Goal: Task Accomplishment & Management: Manage account settings

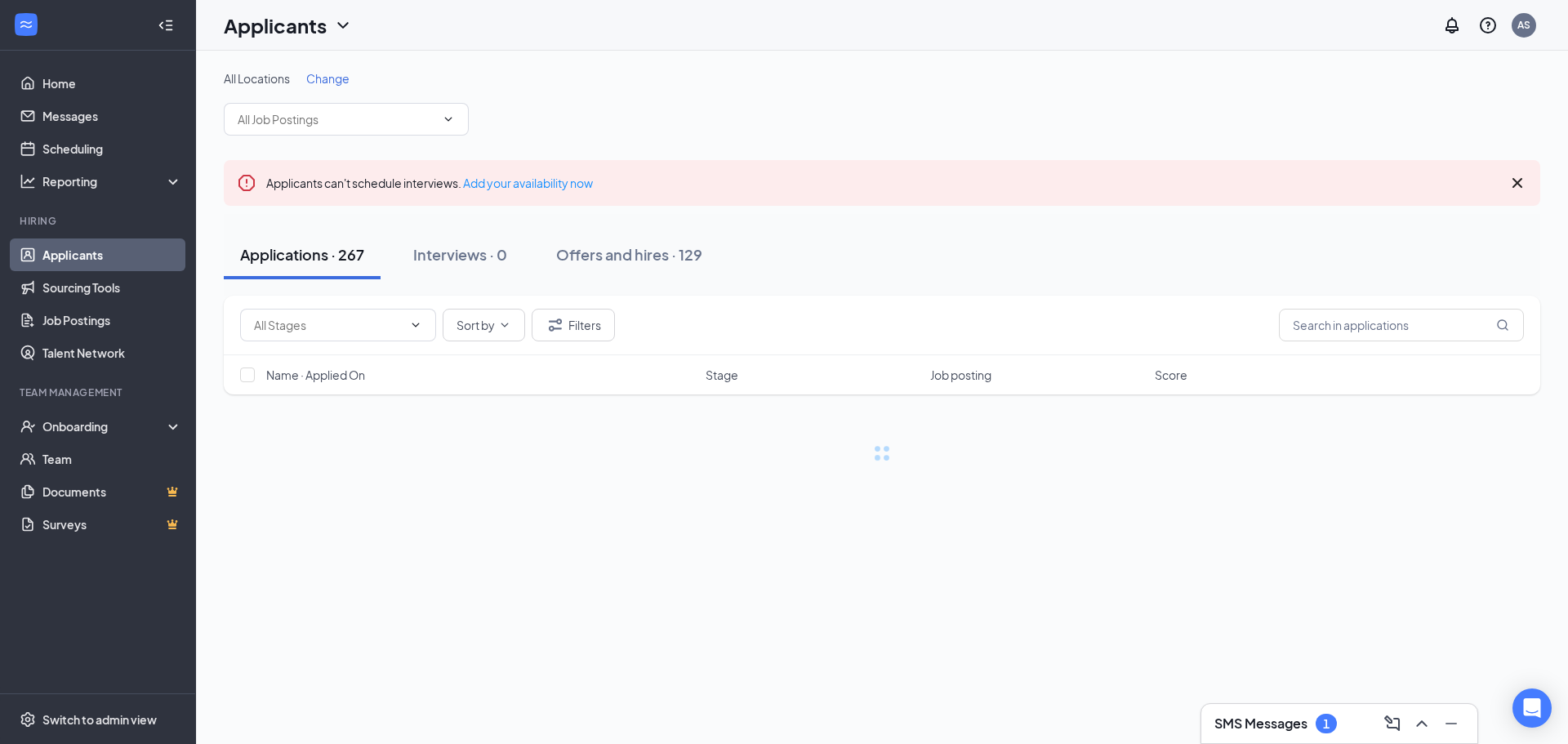
click at [1275, 726] on h3 "SMS Messages" at bounding box center [1260, 724] width 93 height 18
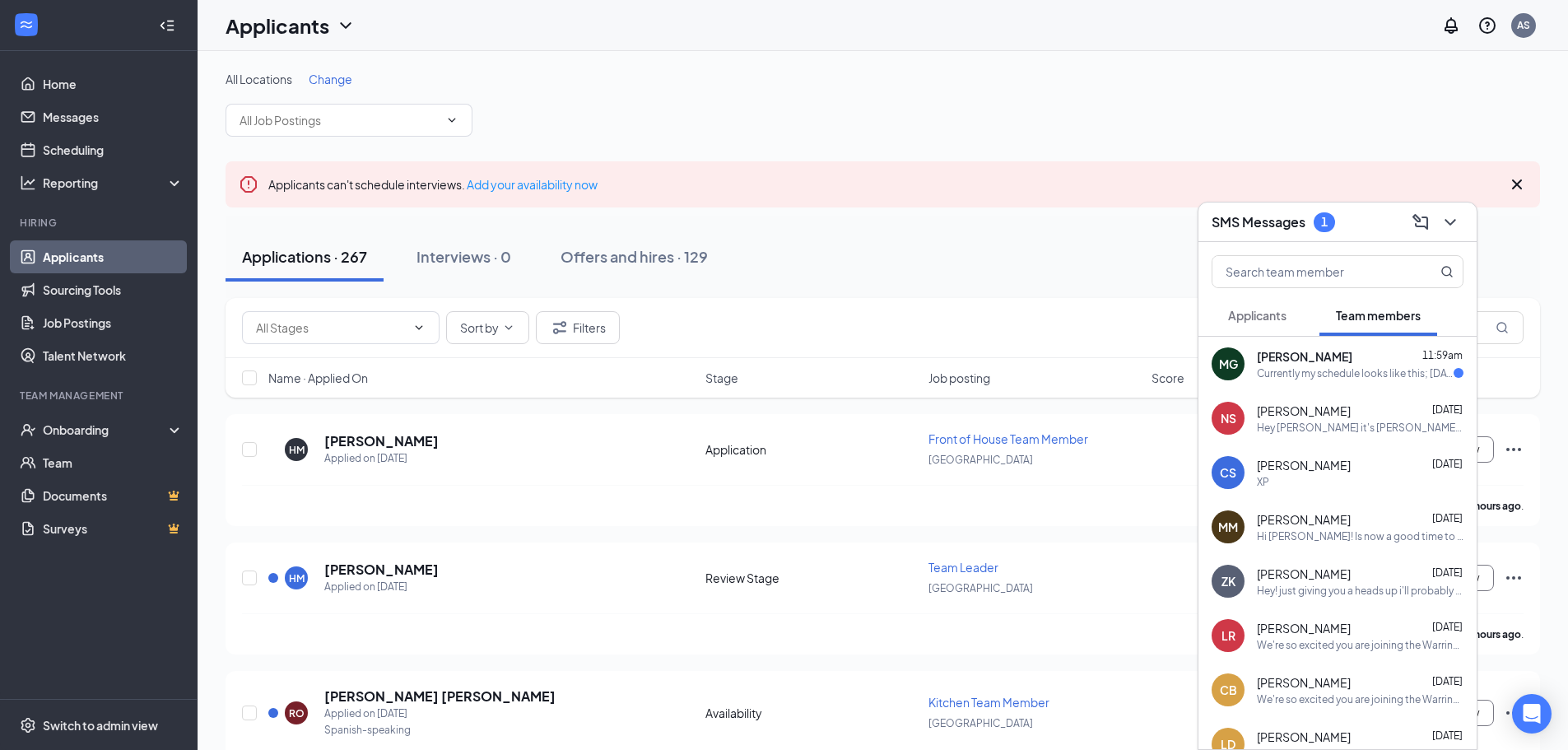
click at [1339, 363] on span "[PERSON_NAME]" at bounding box center [1304, 356] width 96 height 16
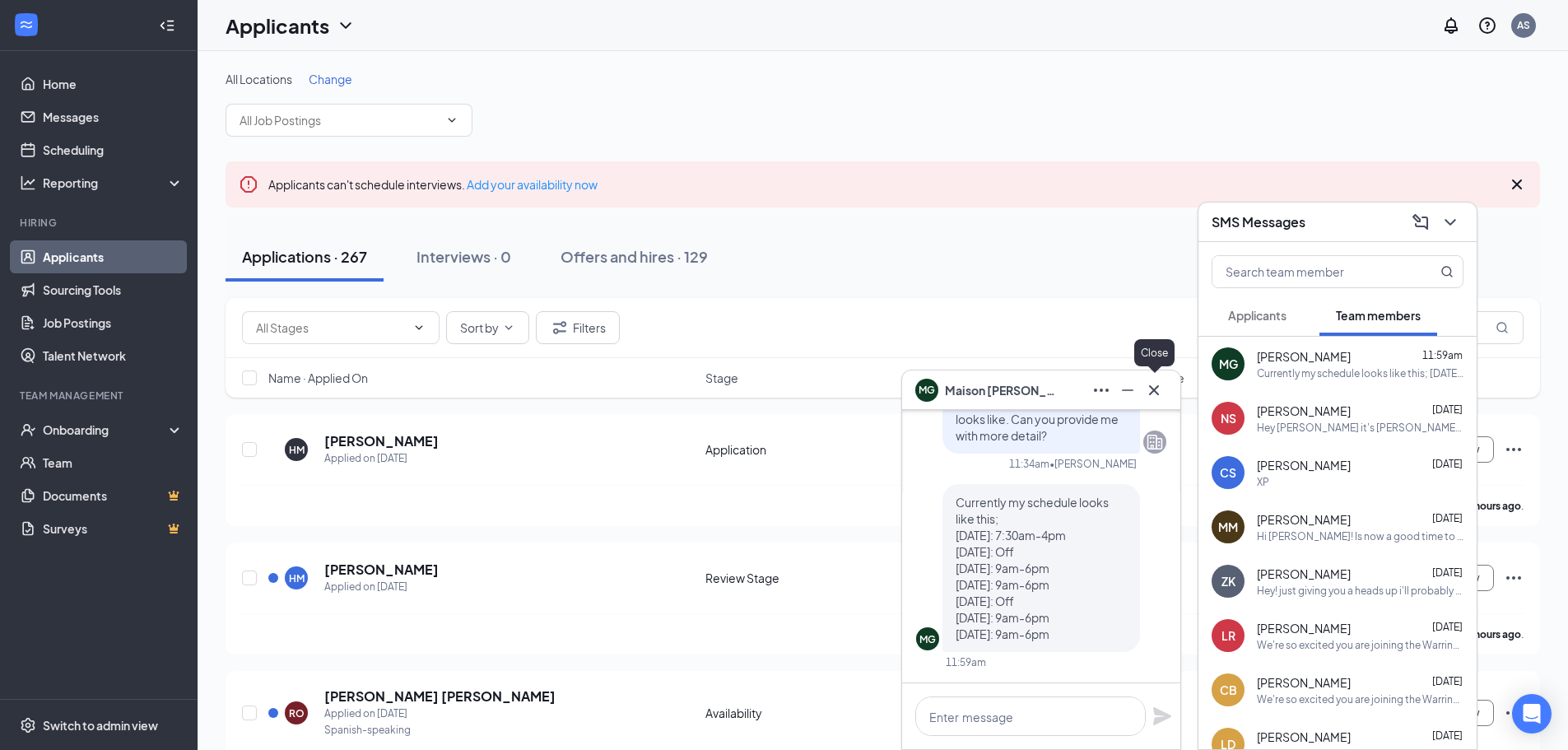
click at [1161, 392] on icon "Cross" at bounding box center [1154, 390] width 20 height 20
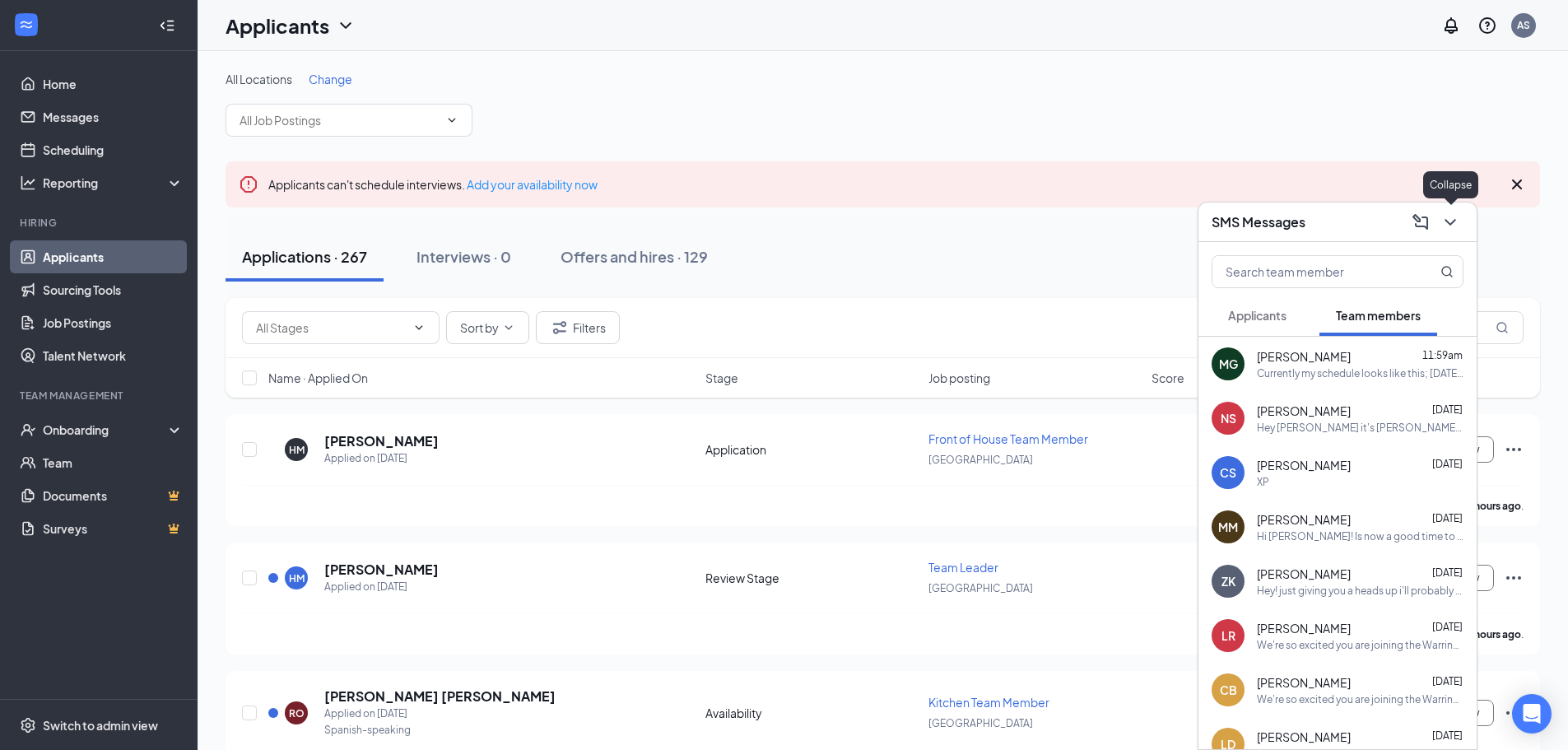
click at [1447, 227] on icon "ChevronDown" at bounding box center [1450, 223] width 20 height 20
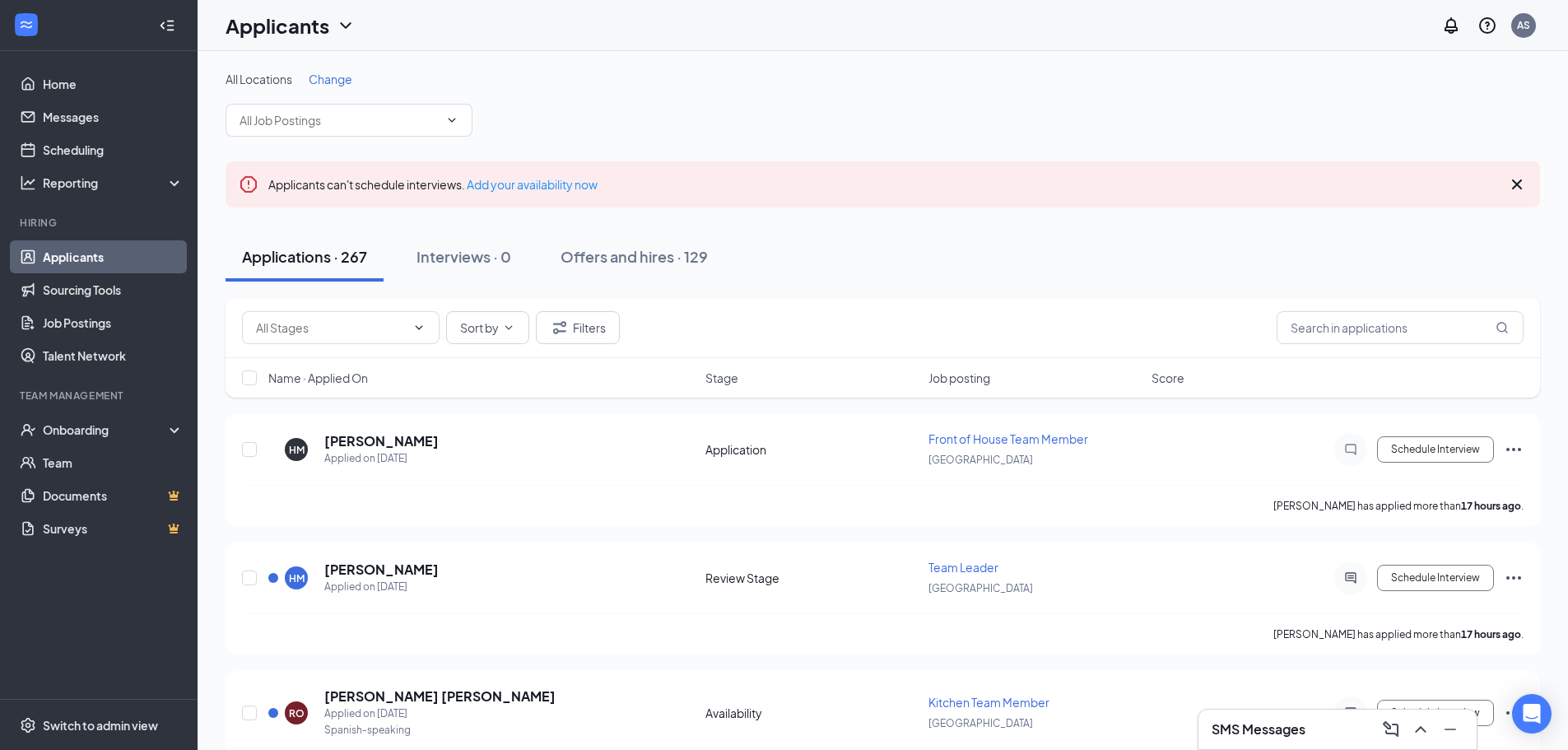
click at [1127, 312] on div "Sort by Filters" at bounding box center [882, 328] width 1281 height 33
click at [68, 78] on link "Home" at bounding box center [113, 84] width 141 height 33
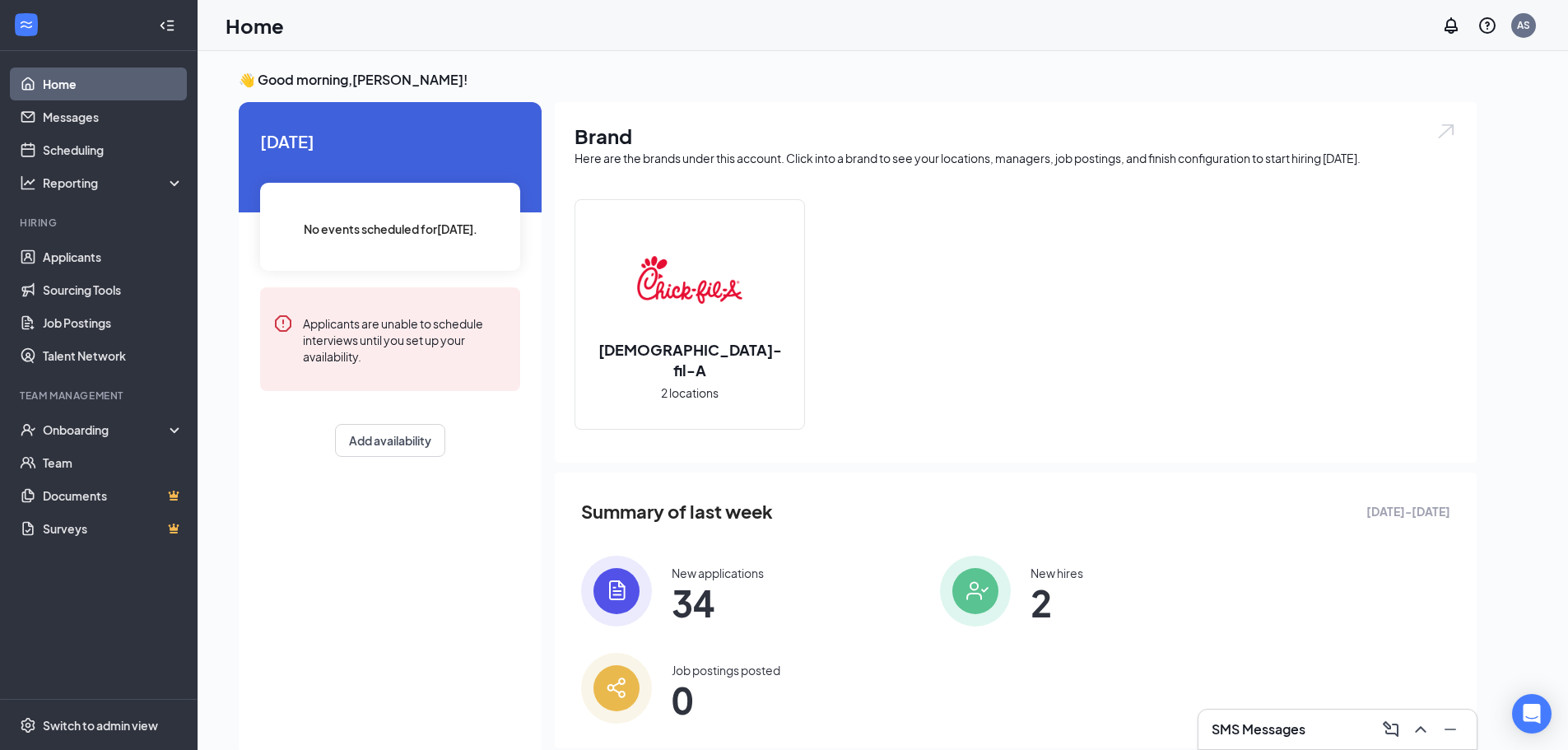
click at [716, 601] on span "34" at bounding box center [717, 603] width 92 height 29
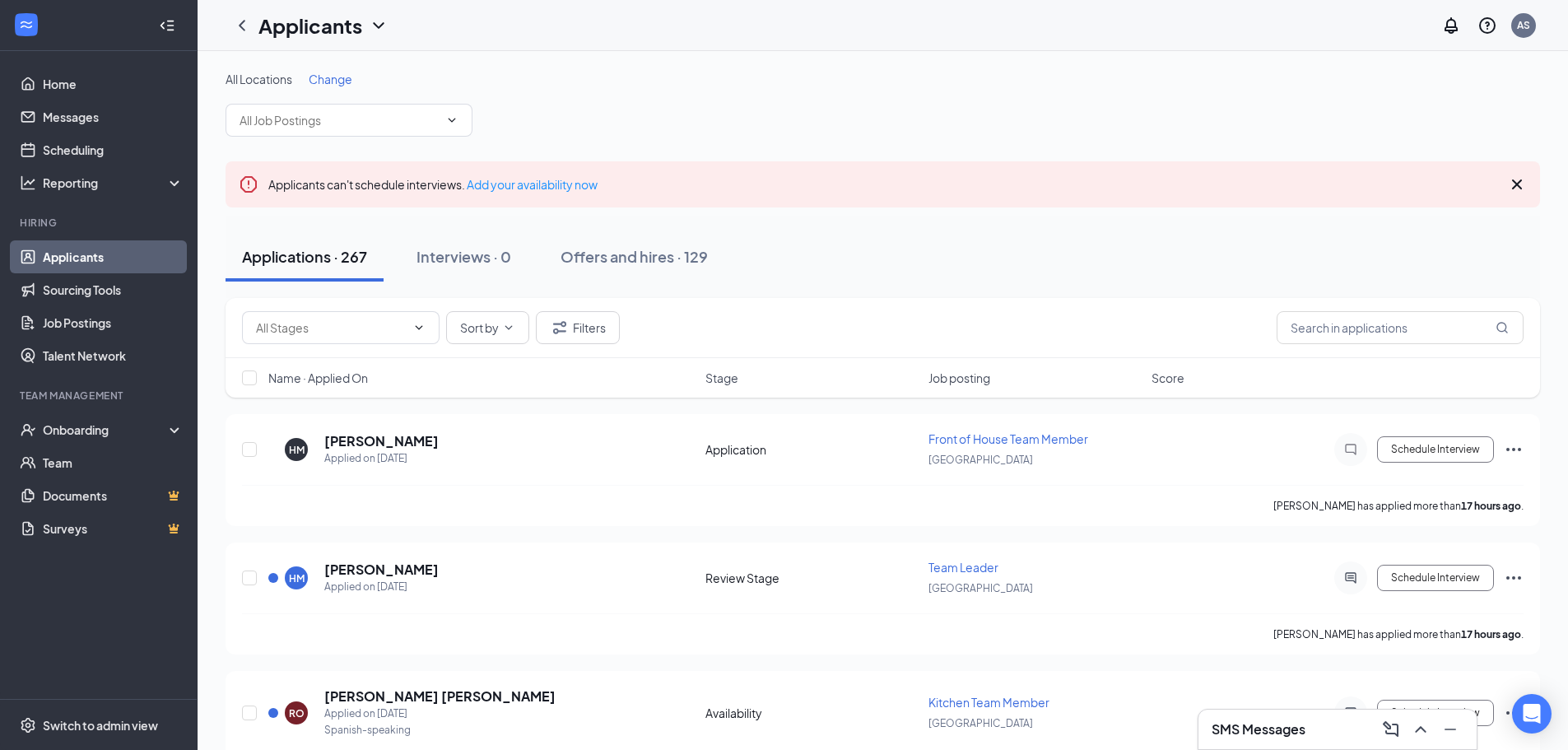
drag, startPoint x: 1298, startPoint y: 736, endPoint x: 1297, endPoint y: 725, distance: 11.0
click at [1298, 733] on h3 "SMS Messages" at bounding box center [1258, 730] width 94 height 18
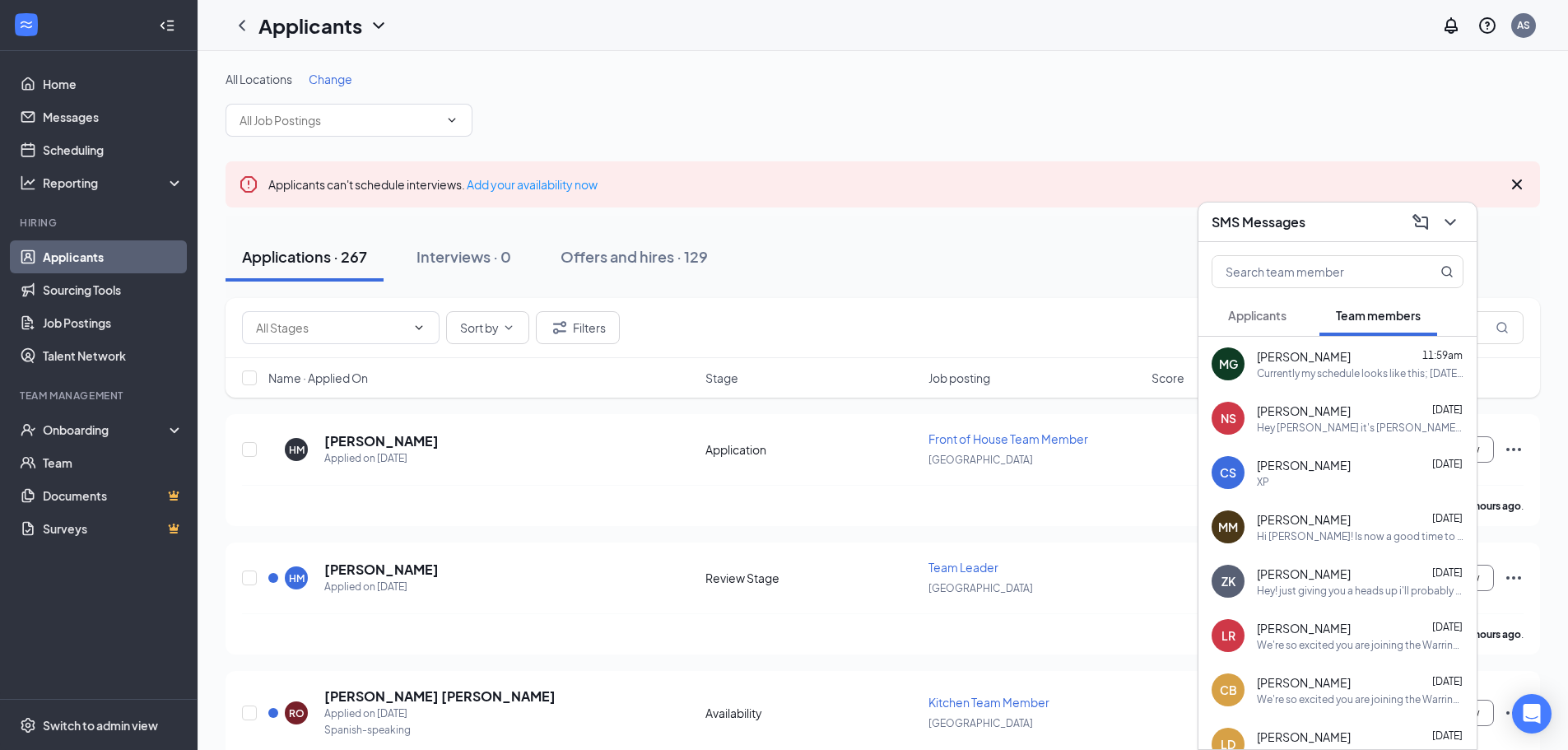
click at [1262, 307] on div "Applicants" at bounding box center [1258, 315] width 58 height 16
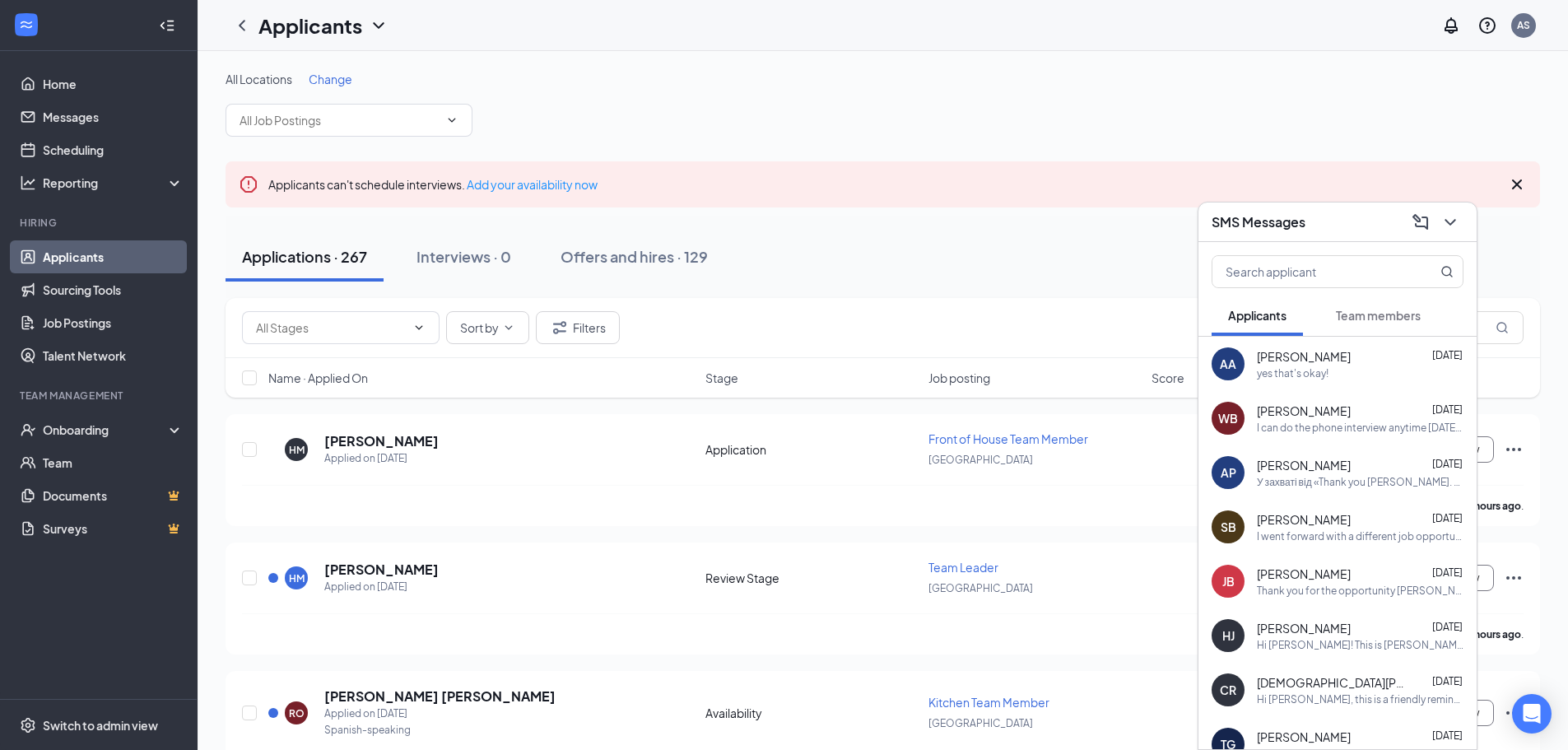
click at [1332, 585] on div "Thank you for the opportunity [PERSON_NAME], have a great day" at bounding box center [1360, 590] width 206 height 14
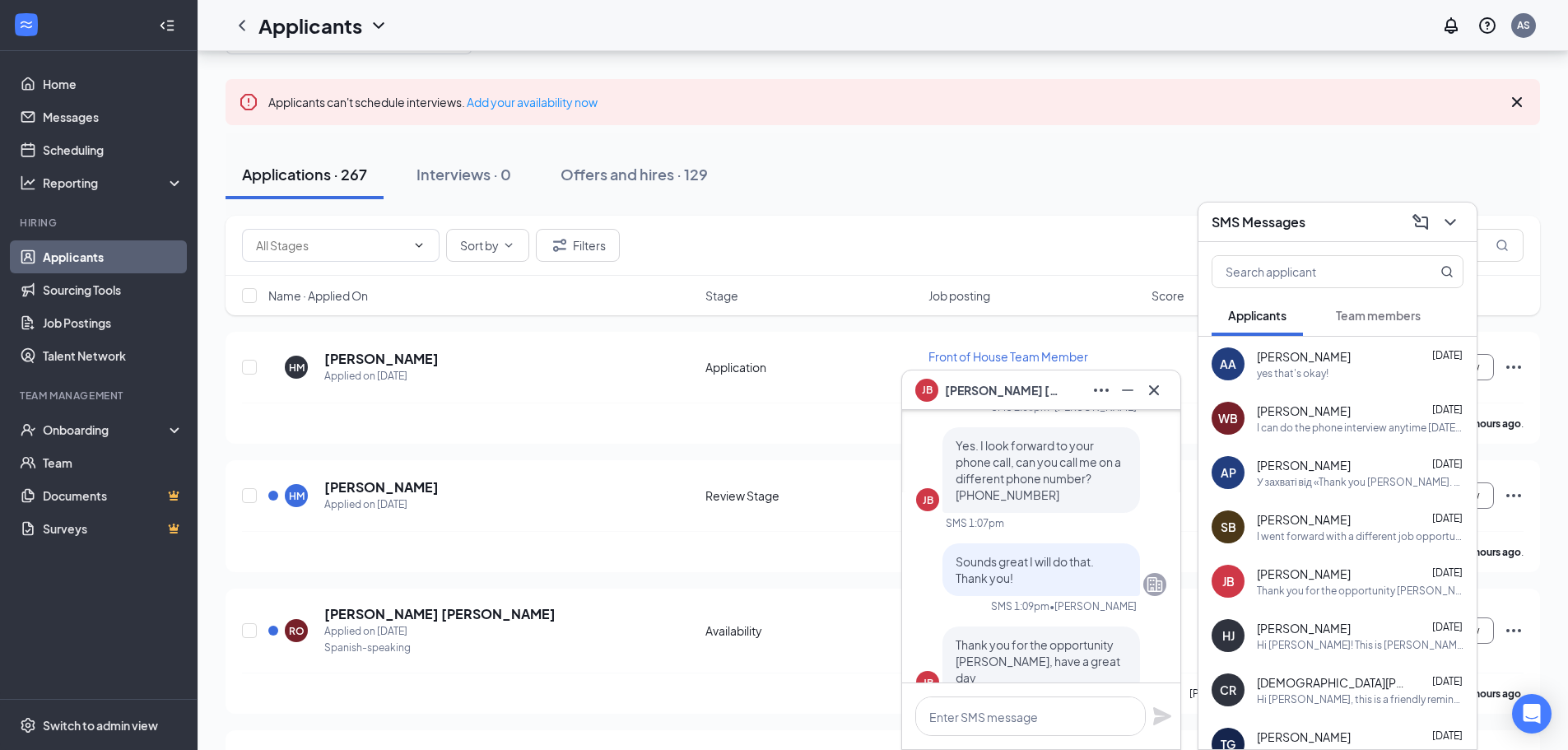
scroll to position [-82, 0]
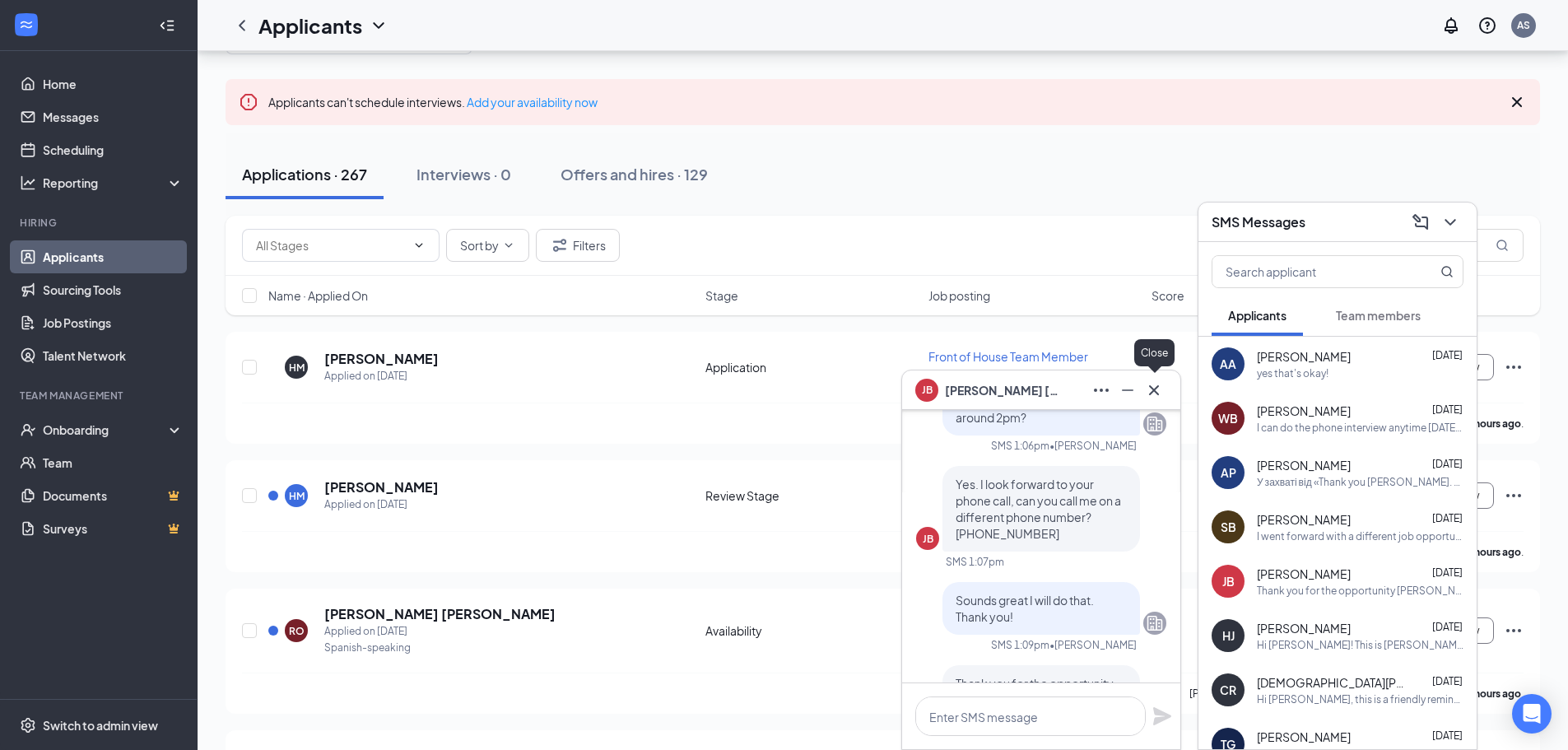
click at [1155, 392] on icon "Cross" at bounding box center [1154, 390] width 20 height 20
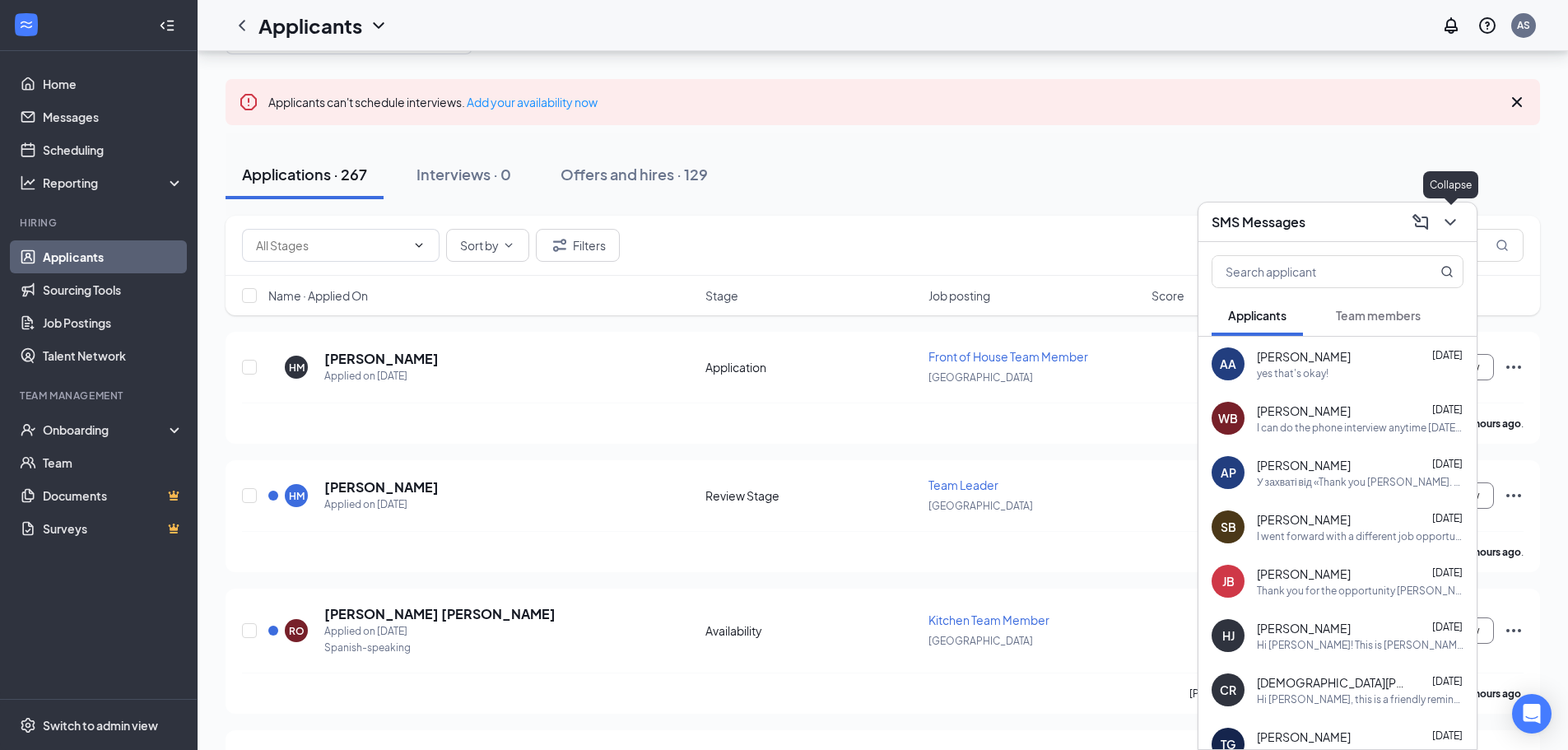
click at [1451, 217] on icon "ChevronDown" at bounding box center [1450, 223] width 20 height 20
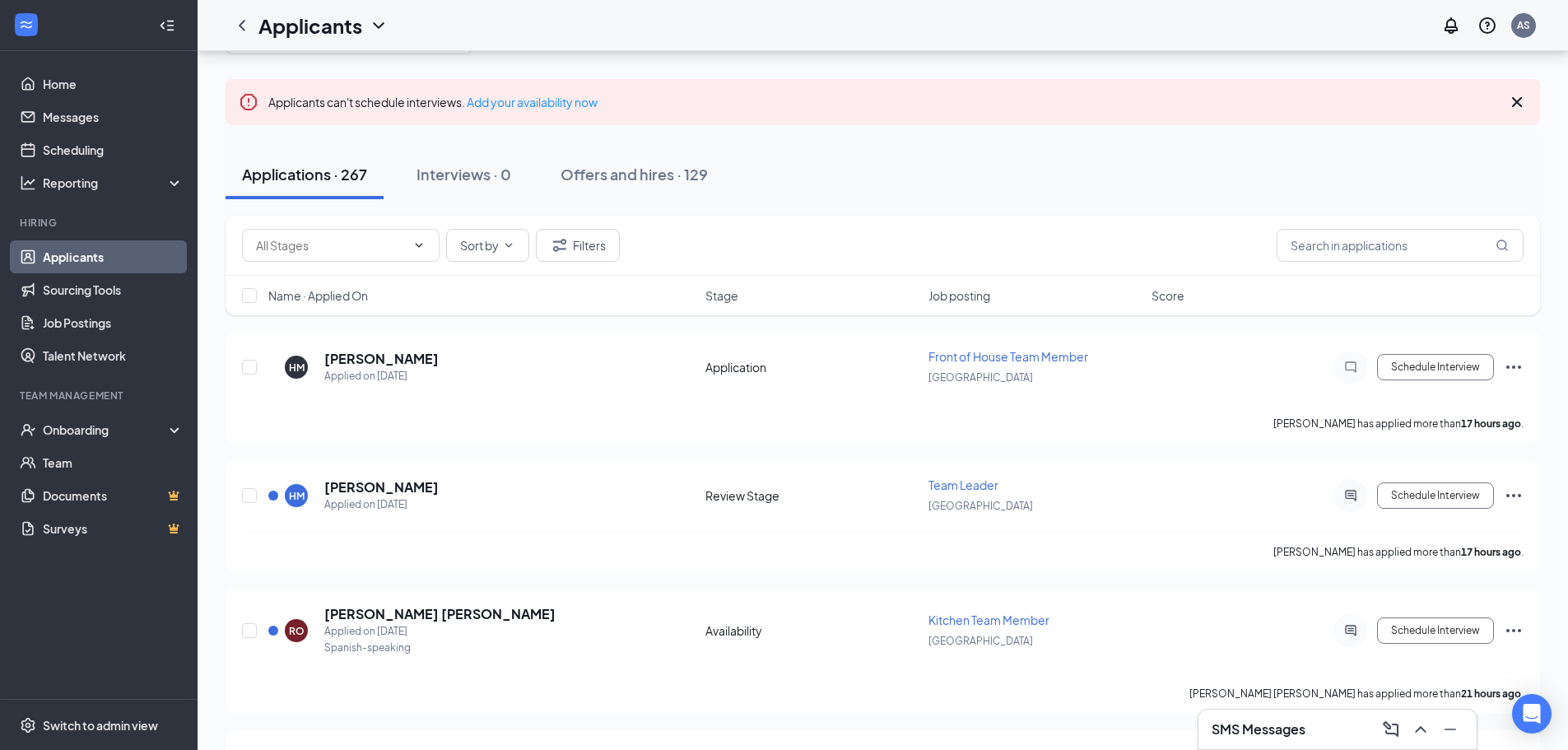
click at [1045, 203] on div "Applications · 267 Interviews · 0 Offers and hires · 129" at bounding box center [882, 174] width 1314 height 82
